Goal: Task Accomplishment & Management: Use online tool/utility

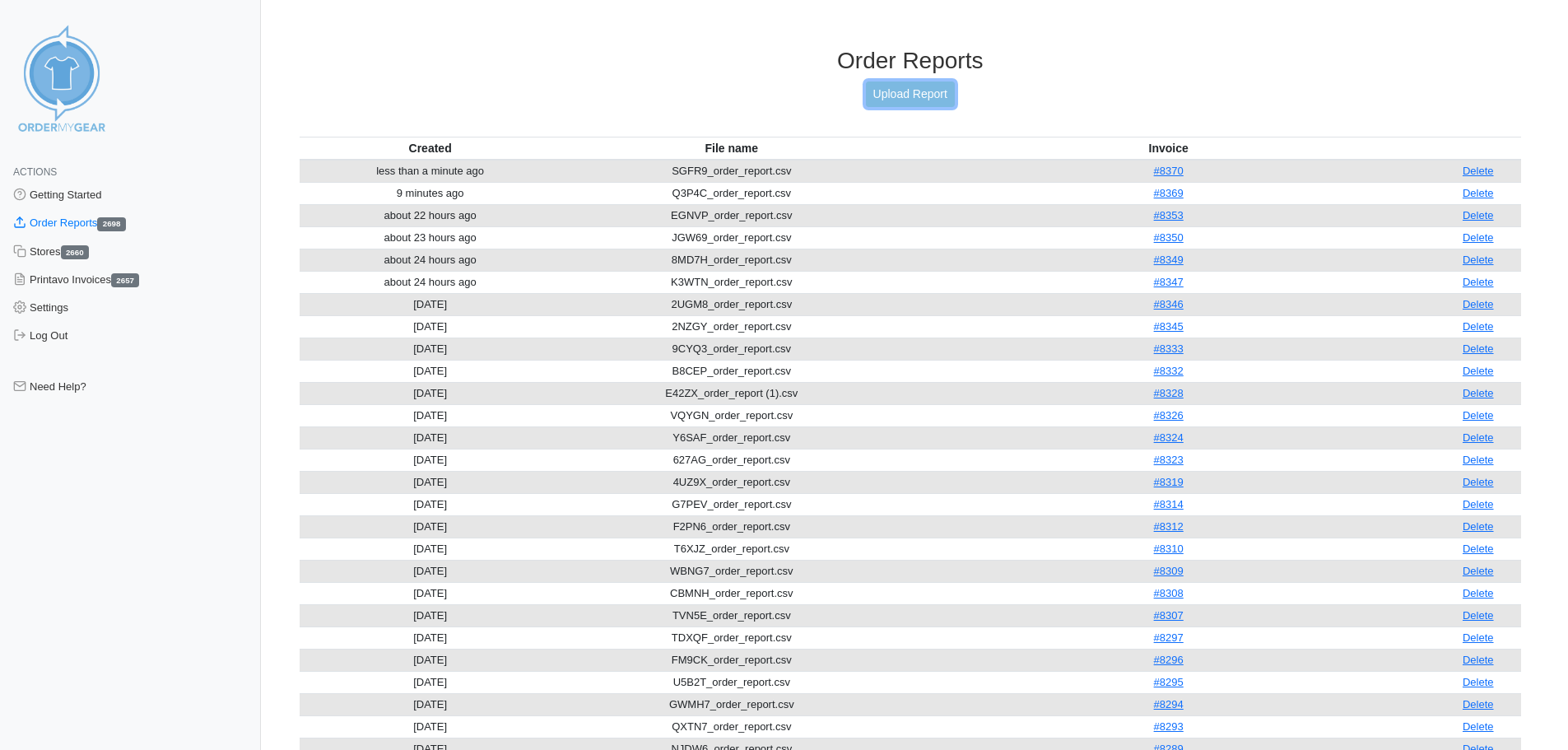
click at [948, 96] on link "Upload Report" at bounding box center [909, 94] width 89 height 26
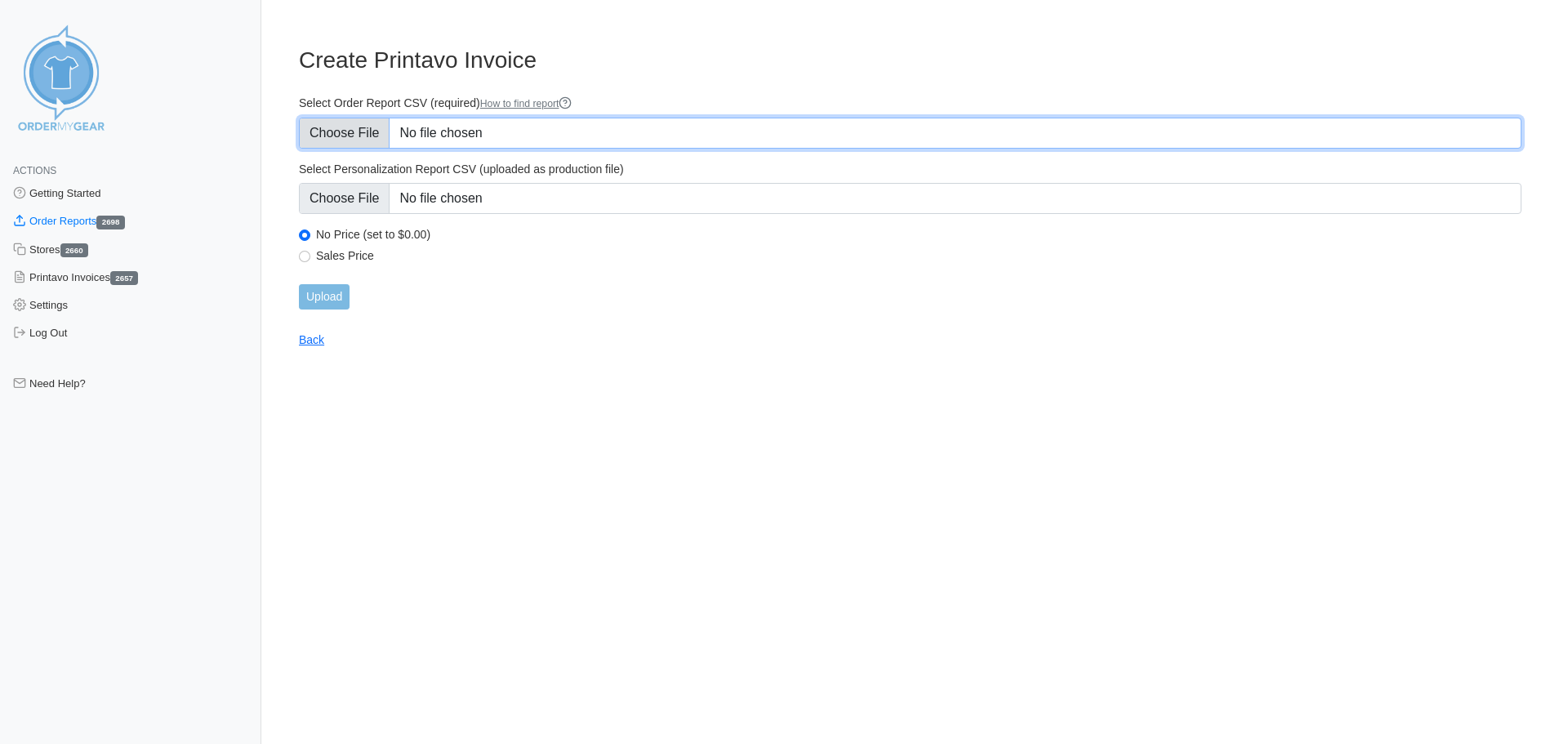
click at [457, 139] on input "Select Order Report CSV (required) How to find report" at bounding box center [910, 132] width 1223 height 31
type input "C:\fakepath\SGFR9_order_report.csv"
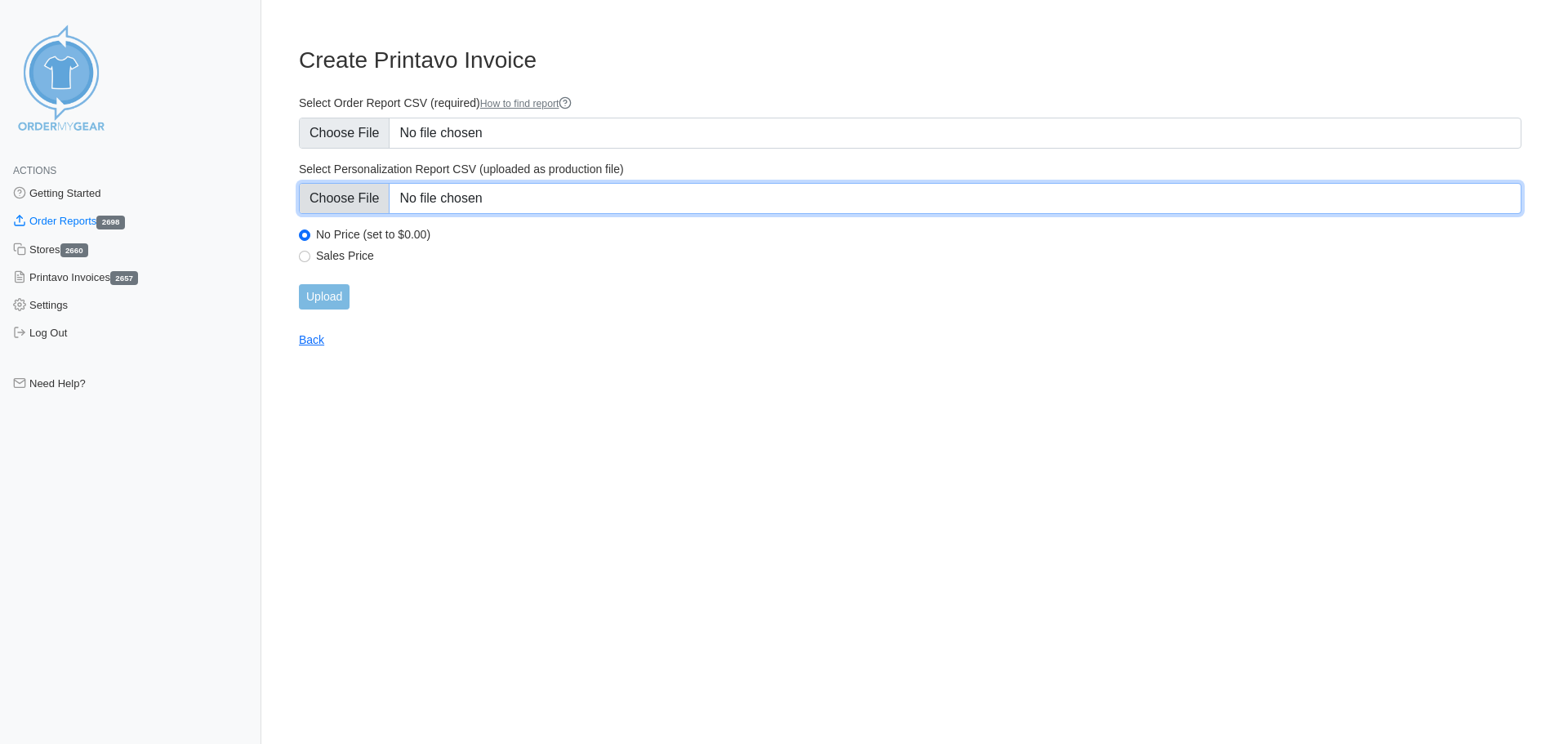
click at [526, 201] on input "Select Personalization Report CSV (uploaded as production file)" at bounding box center [910, 197] width 1223 height 31
type input "C:\fakepath\SGFR9_personalization_report.csv"
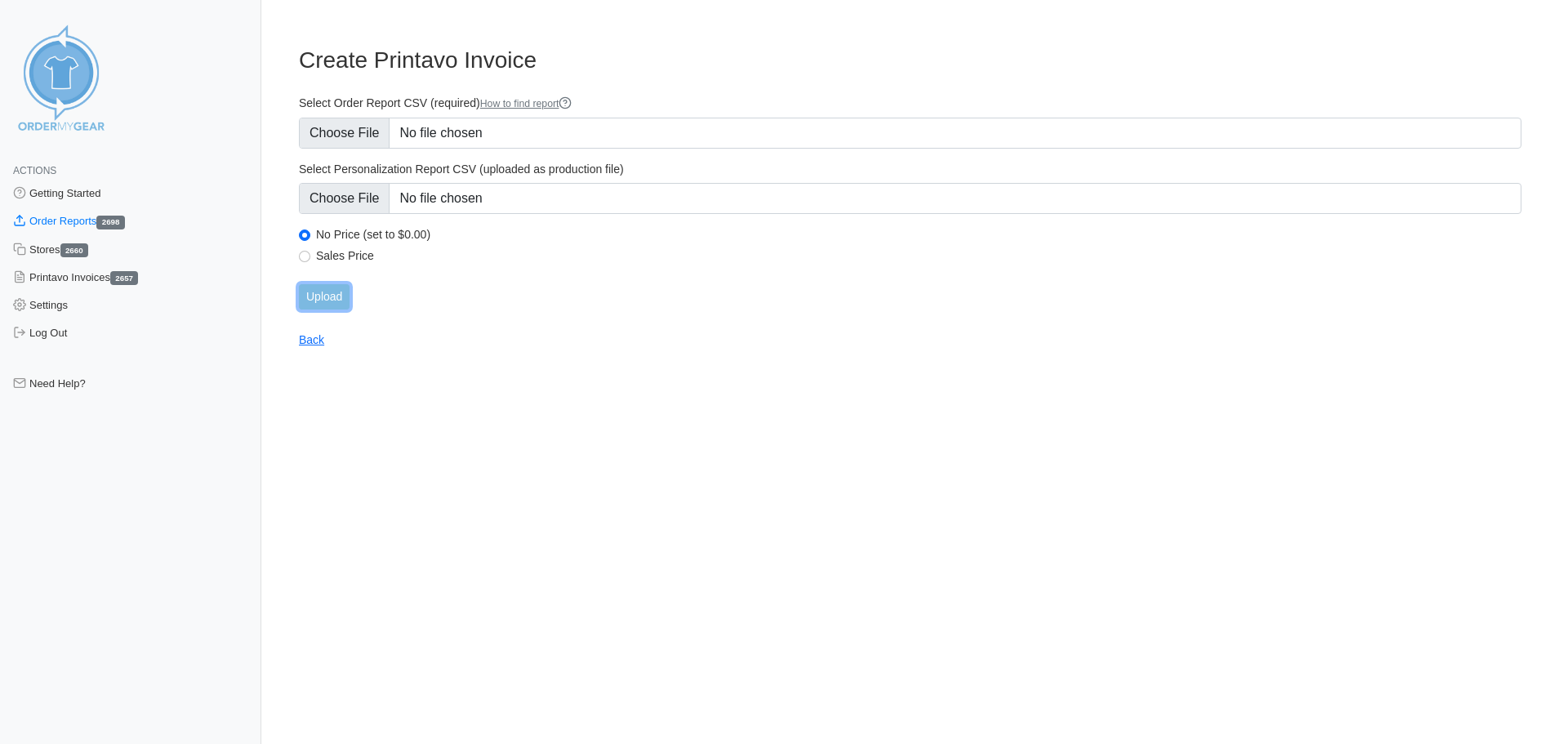
click at [310, 309] on input "Upload" at bounding box center [324, 297] width 50 height 26
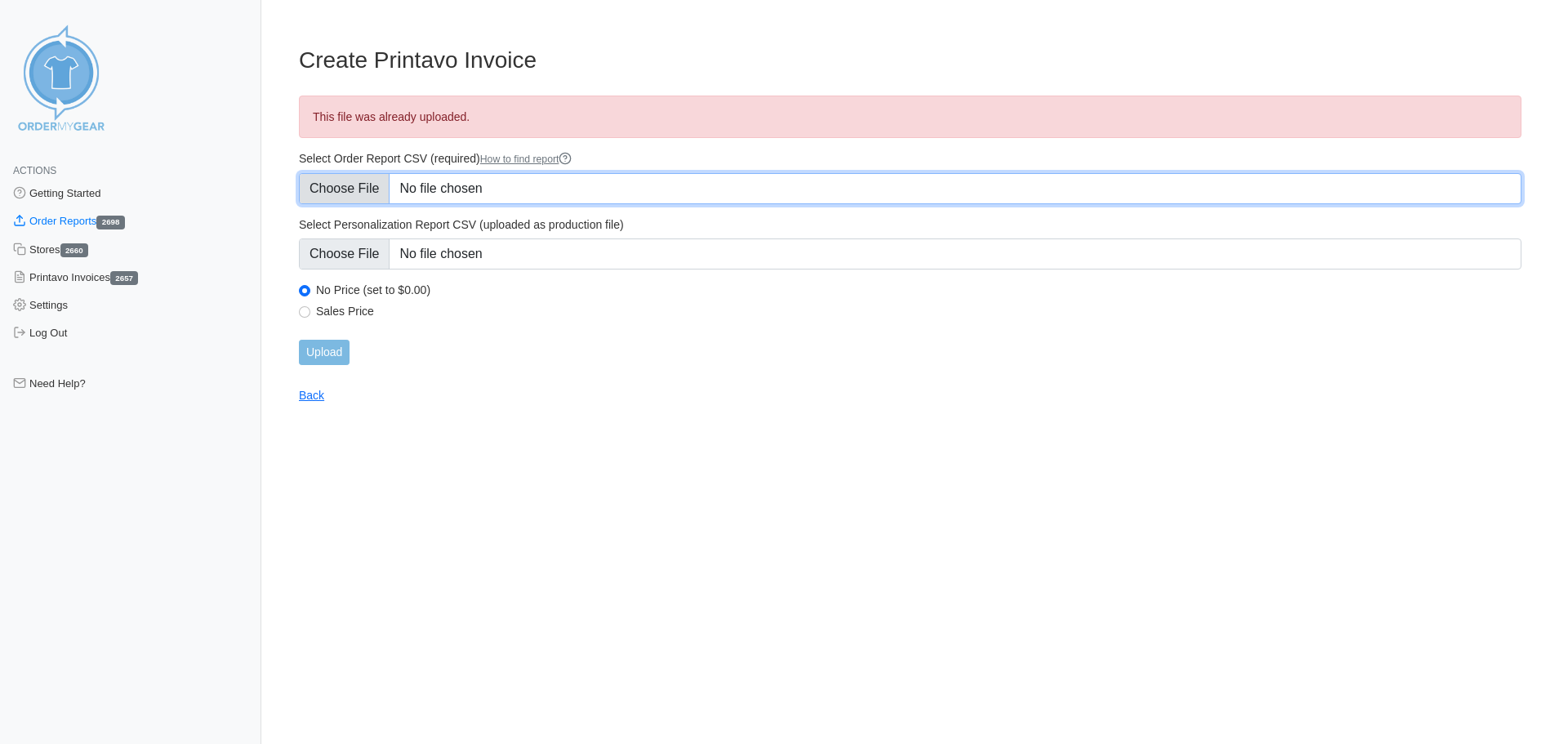
click at [716, 196] on input "Select Order Report CSV (required) How to find report" at bounding box center [910, 187] width 1223 height 31
click at [368, 193] on input "Select Order Report CSV (required) How to find report" at bounding box center [910, 187] width 1223 height 31
type input "C:\fakepath\2RSHE_order_report.csv"
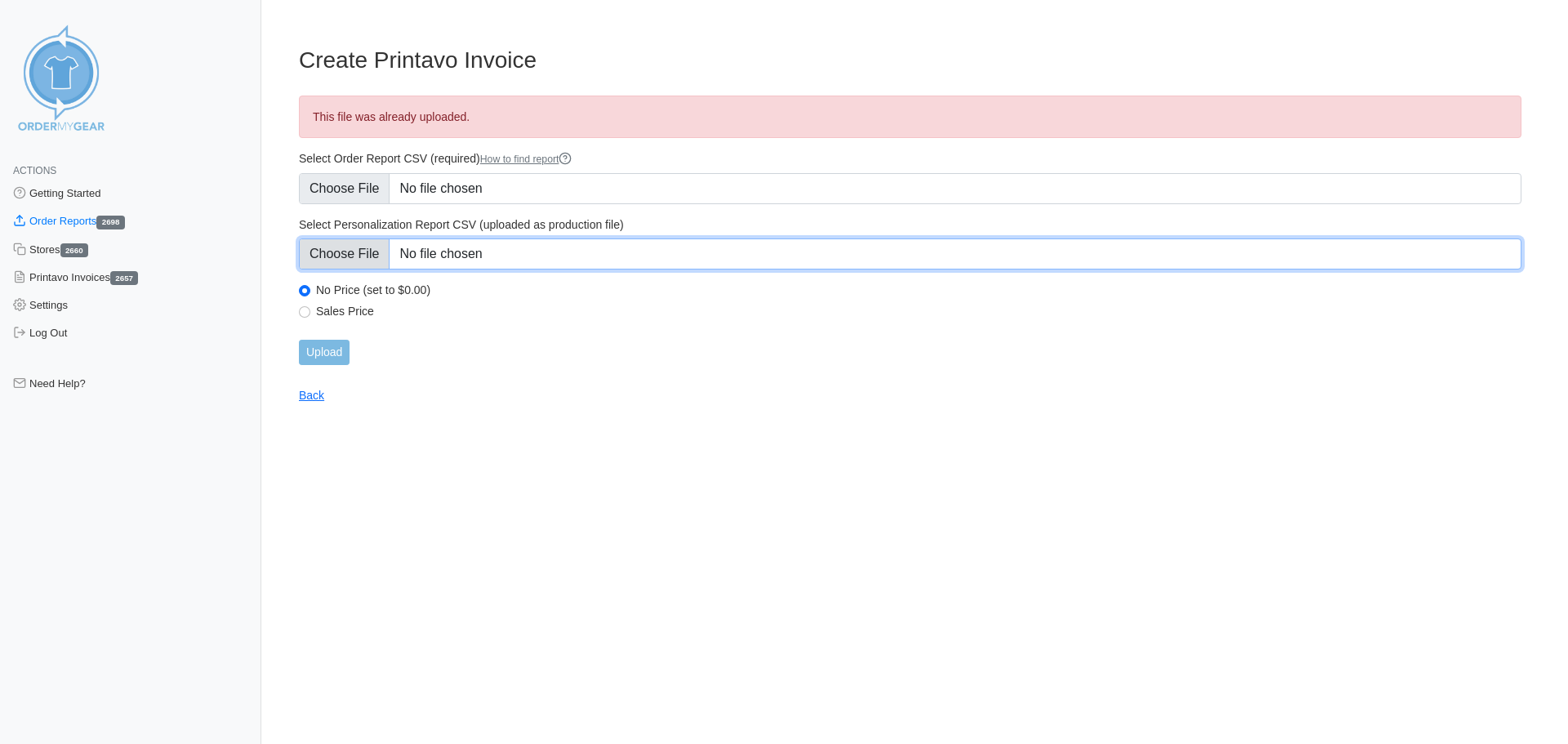
click at [668, 241] on input "Select Personalization Report CSV (uploaded as production file)" at bounding box center [910, 254] width 1223 height 31
type input "C:\fakepath\2RSHE_personalization_report.csv"
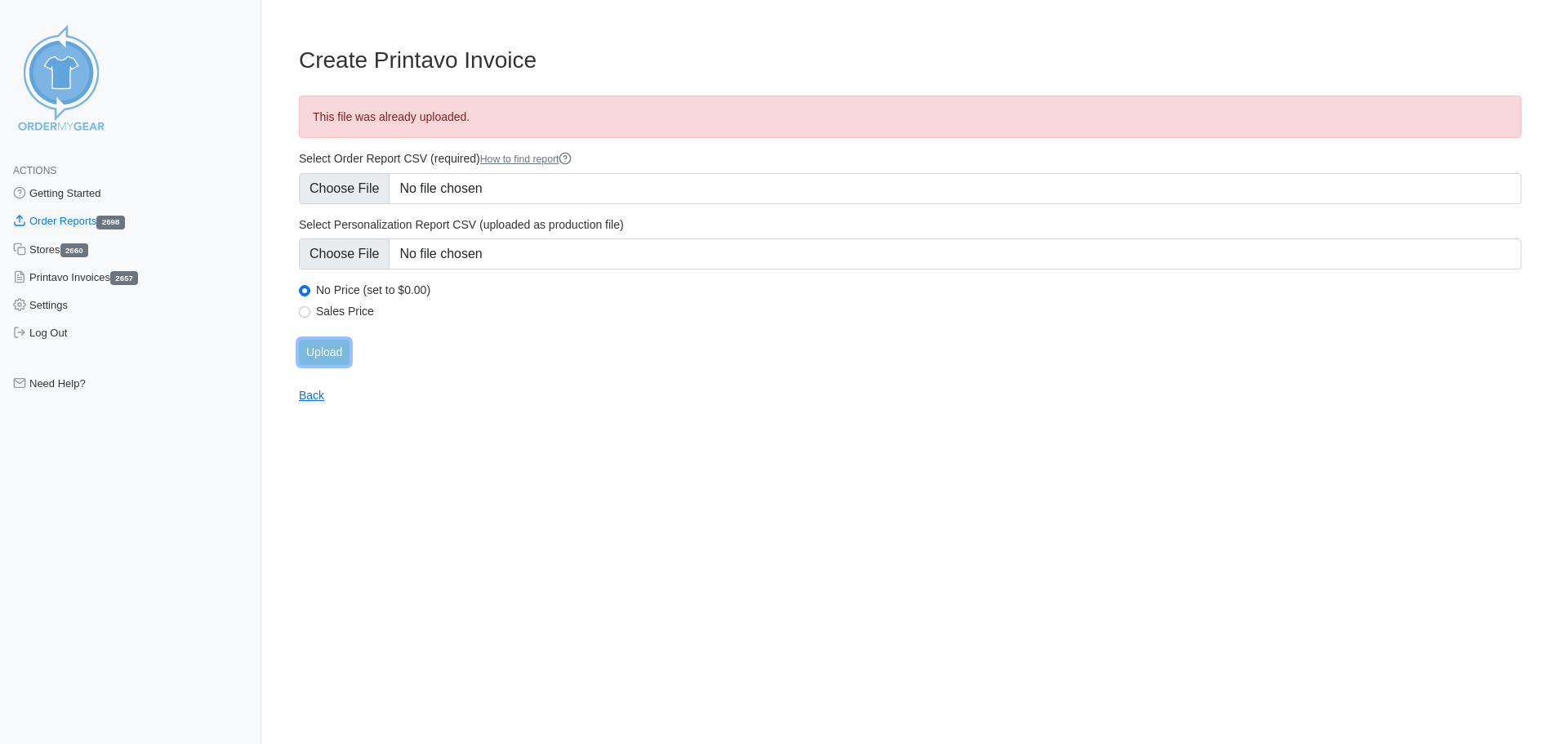
click at [336, 357] on input "Upload" at bounding box center [324, 352] width 50 height 26
